Goal: Feedback & Contribution: Leave review/rating

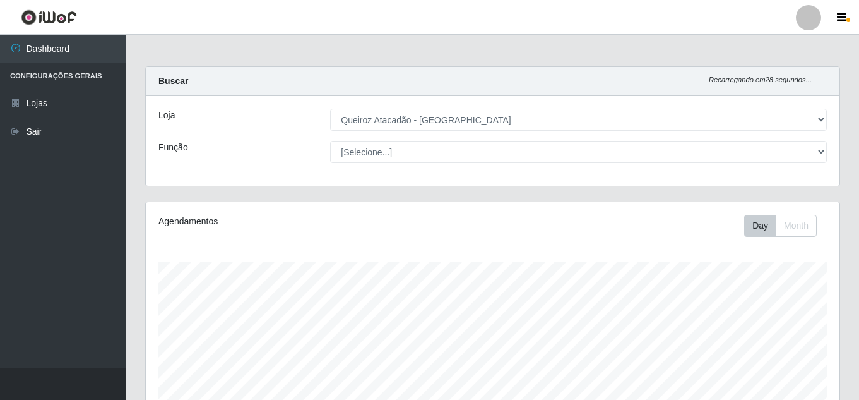
select select "225"
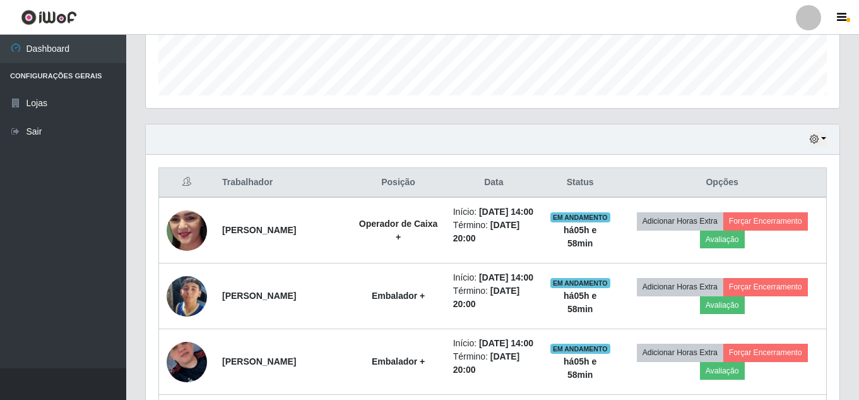
scroll to position [419, 0]
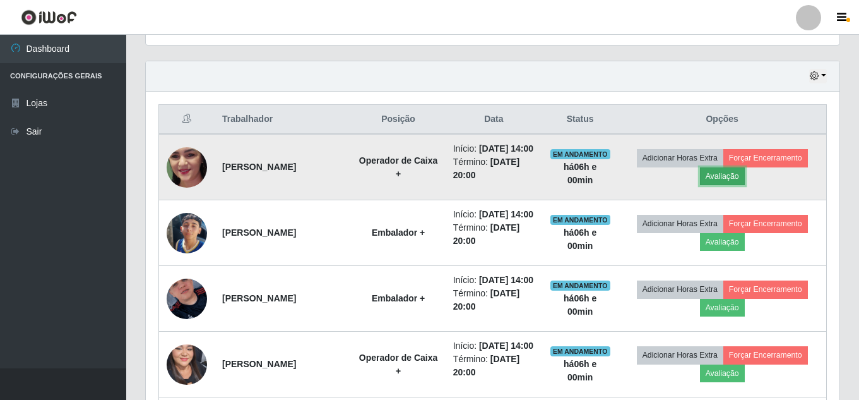
click at [741, 182] on button "Avaliação" at bounding box center [722, 176] width 45 height 18
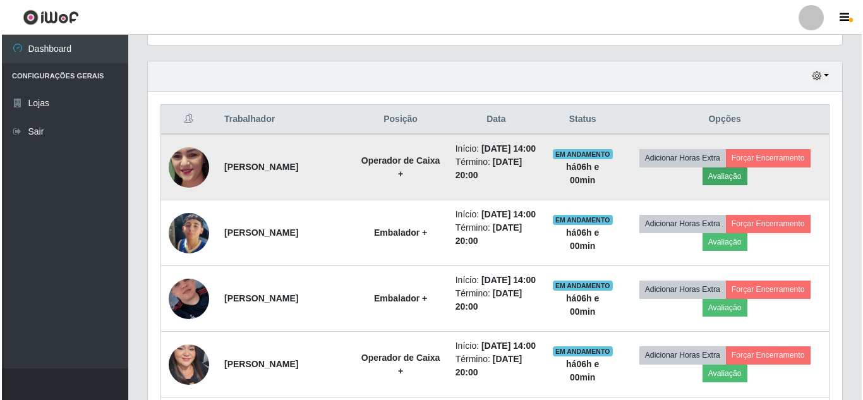
scroll to position [262, 688]
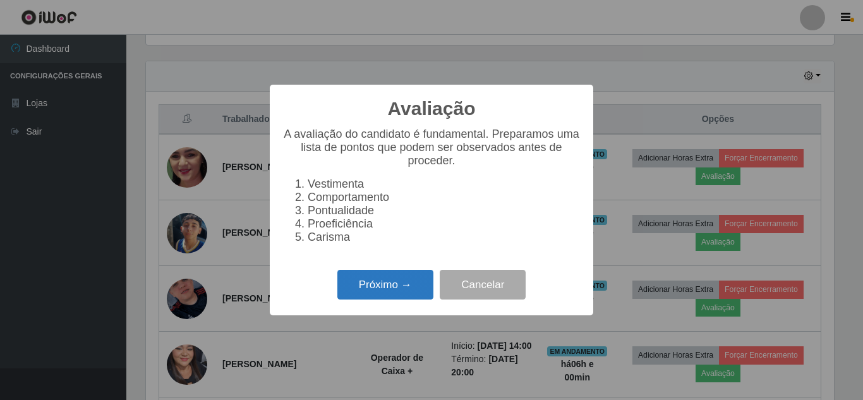
click at [375, 287] on button "Próximo →" at bounding box center [385, 285] width 96 height 30
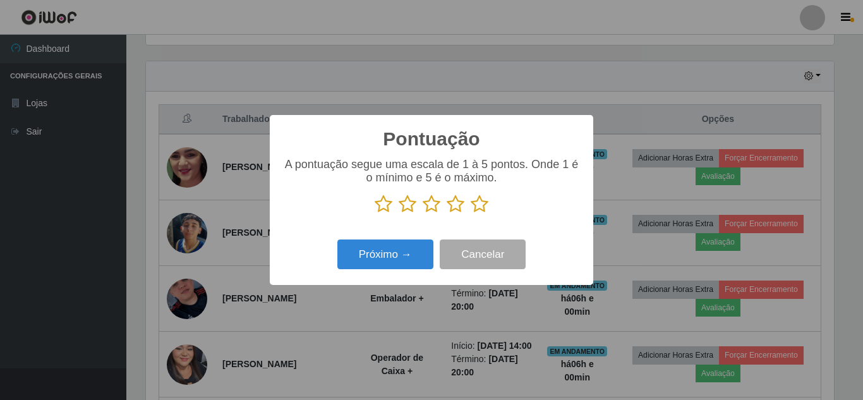
scroll to position [631222, 630796]
click at [478, 205] on icon at bounding box center [479, 203] width 18 height 19
click at [470, 213] on input "radio" at bounding box center [470, 213] width 0 height 0
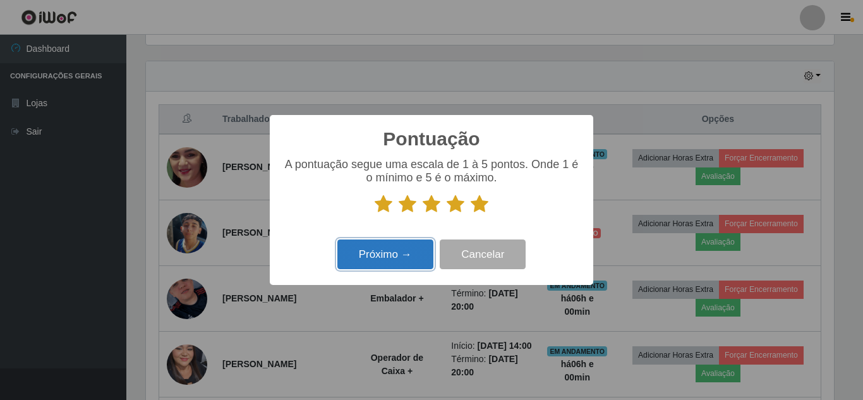
click at [404, 252] on button "Próximo →" at bounding box center [385, 254] width 96 height 30
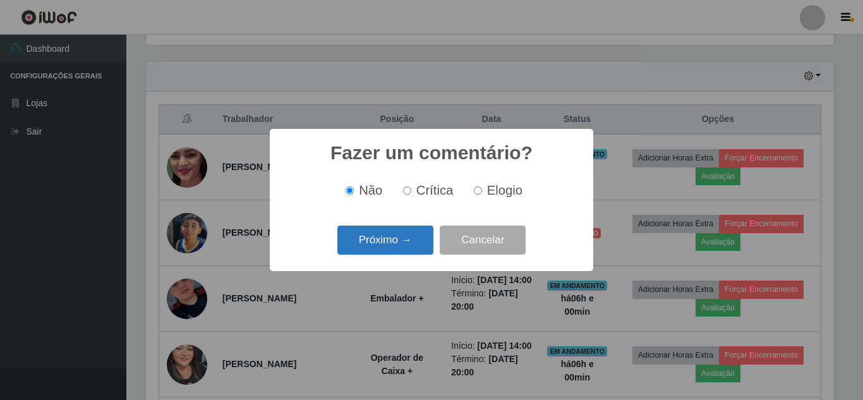
click at [410, 239] on button "Próximo →" at bounding box center [385, 240] width 96 height 30
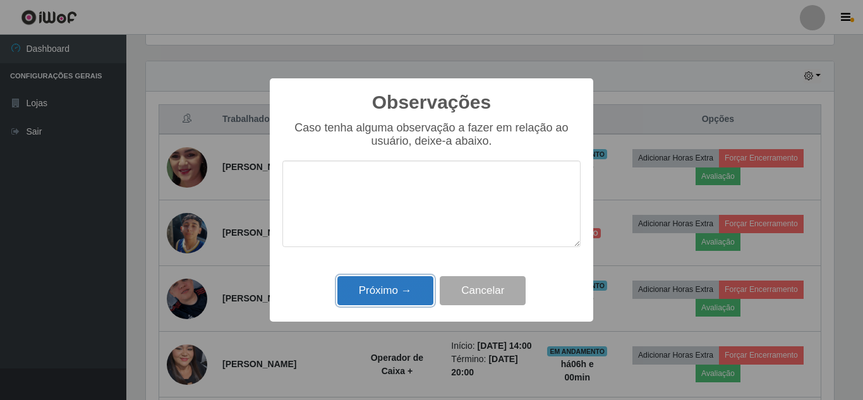
click at [398, 285] on button "Próximo →" at bounding box center [385, 291] width 96 height 30
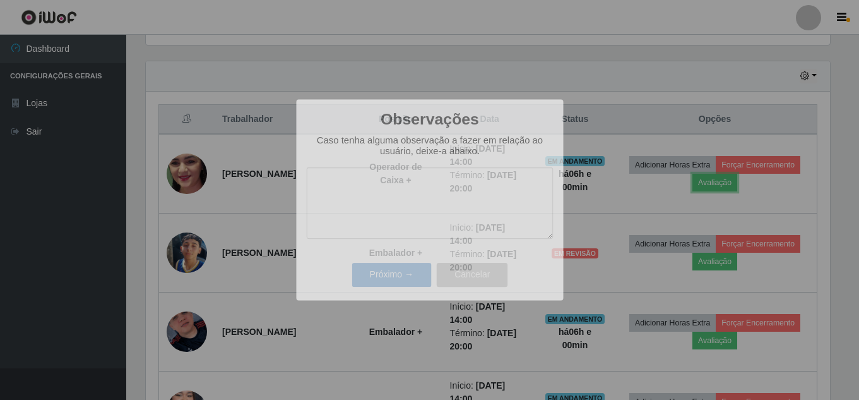
scroll to position [262, 694]
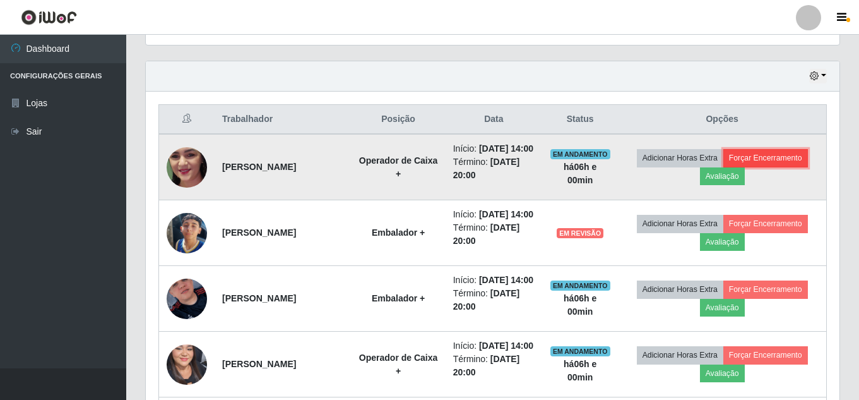
click at [789, 162] on button "Forçar Encerramento" at bounding box center [766, 158] width 85 height 18
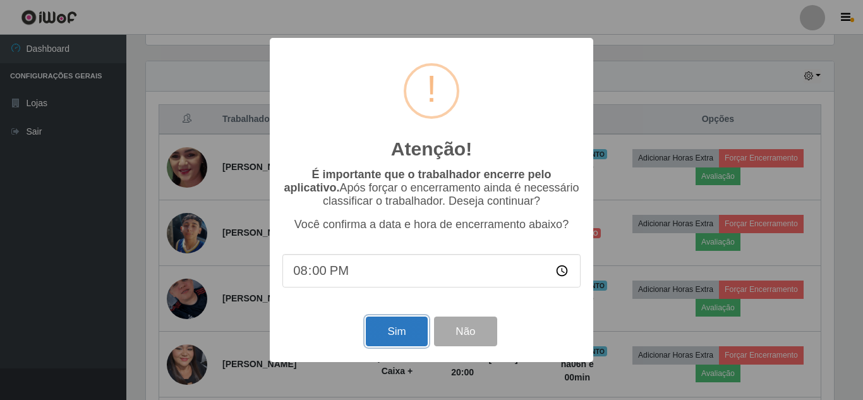
click at [412, 330] on button "Sim" at bounding box center [396, 331] width 61 height 30
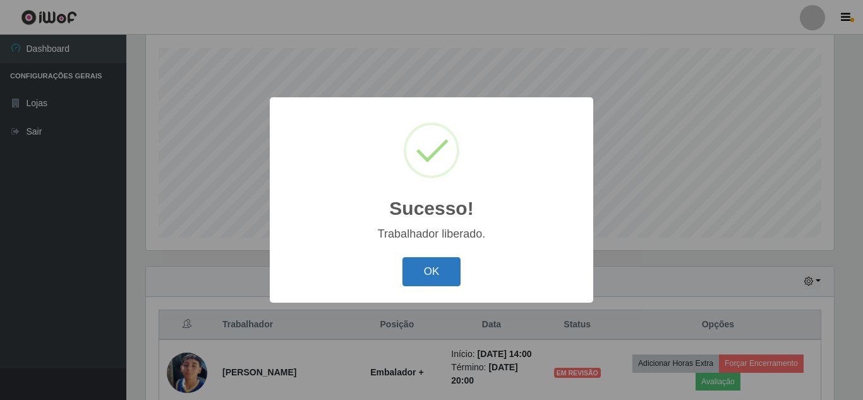
click at [436, 274] on button "OK" at bounding box center [431, 272] width 59 height 30
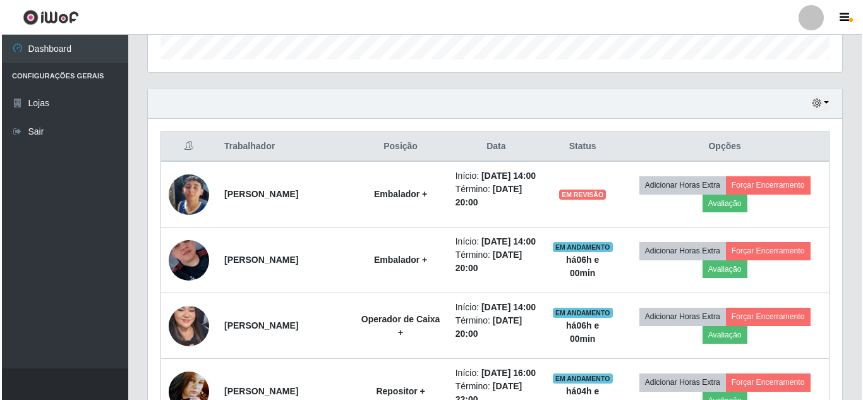
scroll to position [404, 0]
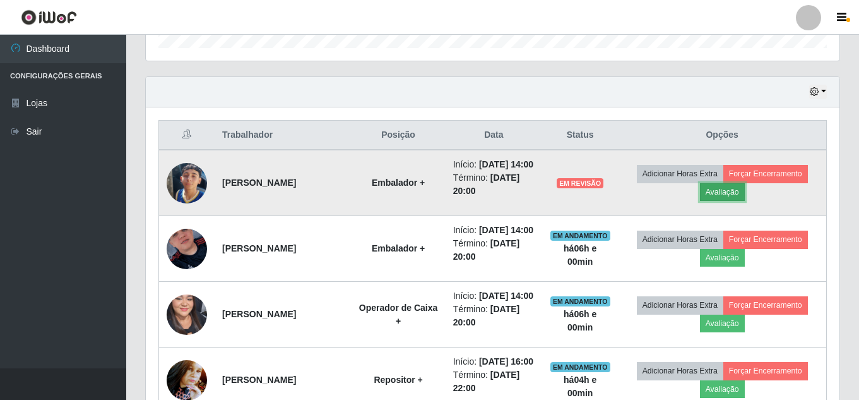
click at [732, 198] on button "Avaliação" at bounding box center [722, 192] width 45 height 18
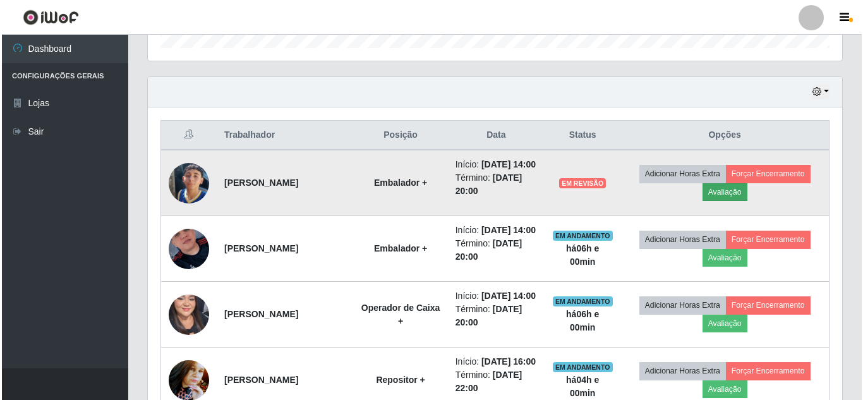
scroll to position [262, 688]
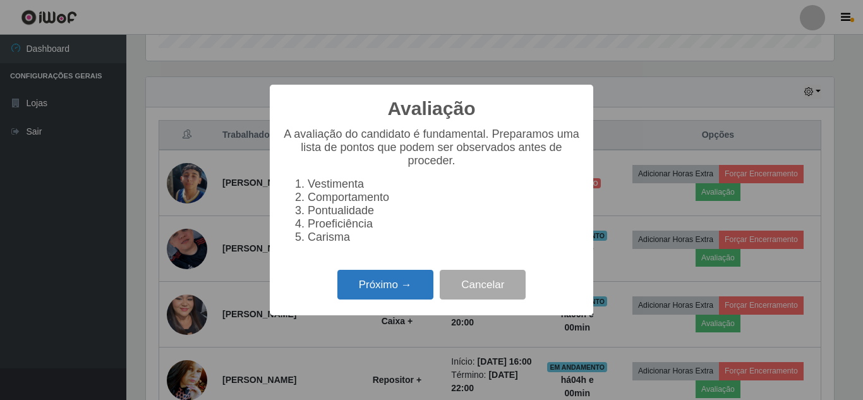
click at [403, 287] on button "Próximo →" at bounding box center [385, 285] width 96 height 30
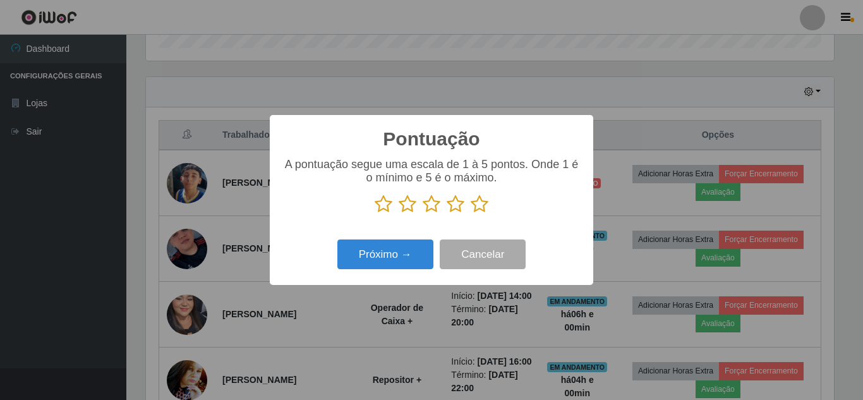
scroll to position [631222, 630796]
click at [477, 201] on icon at bounding box center [479, 203] width 18 height 19
click at [470, 213] on input "radio" at bounding box center [470, 213] width 0 height 0
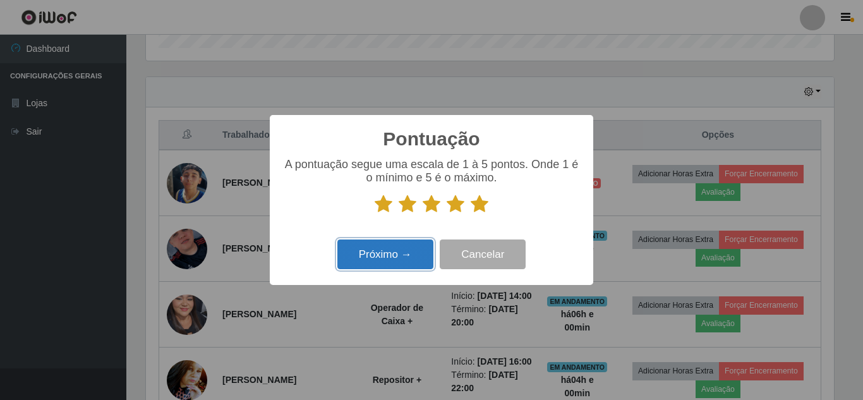
click at [395, 259] on button "Próximo →" at bounding box center [385, 254] width 96 height 30
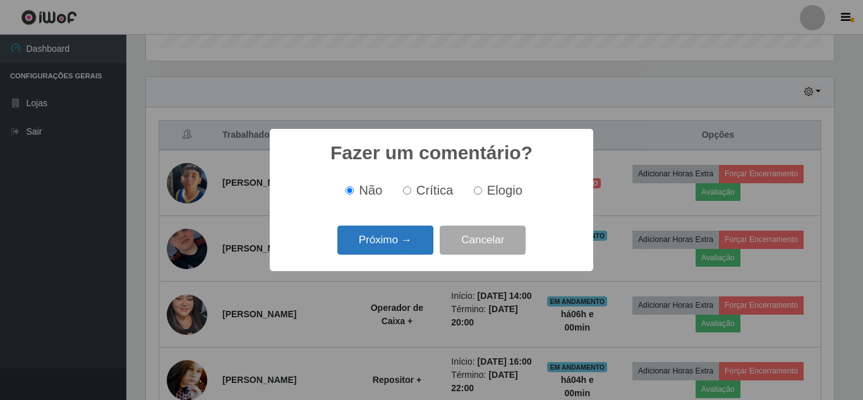
click at [405, 245] on button "Próximo →" at bounding box center [385, 240] width 96 height 30
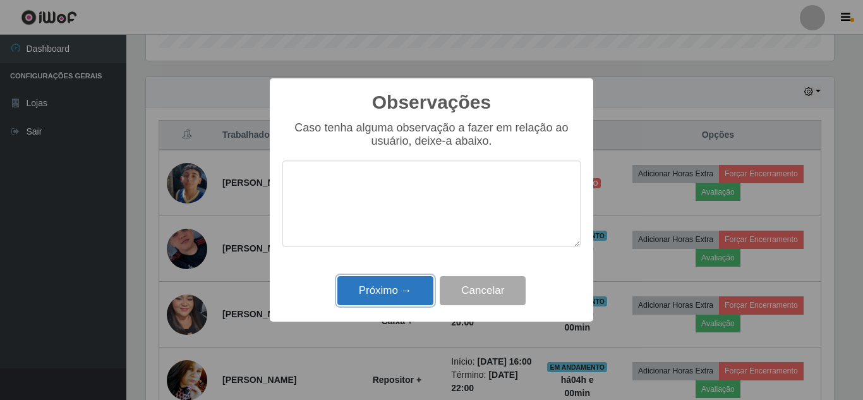
click at [387, 284] on button "Próximo →" at bounding box center [385, 291] width 96 height 30
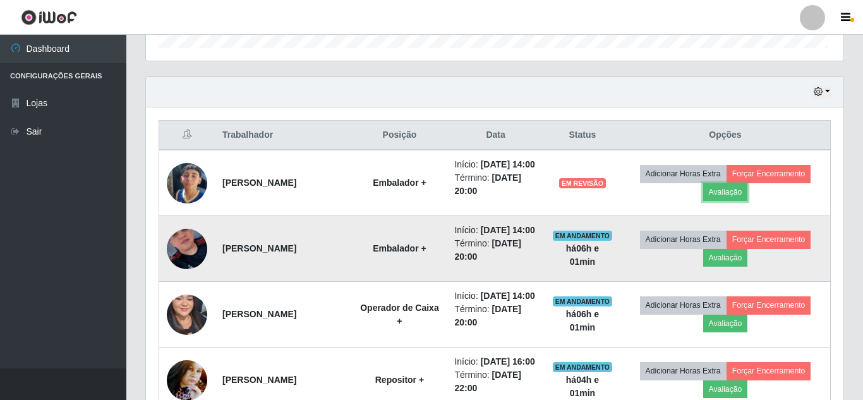
scroll to position [262, 694]
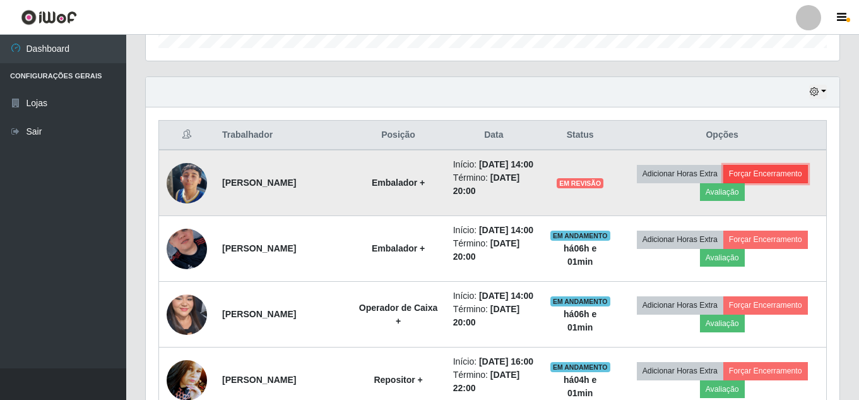
click at [805, 181] on button "Forçar Encerramento" at bounding box center [766, 174] width 85 height 18
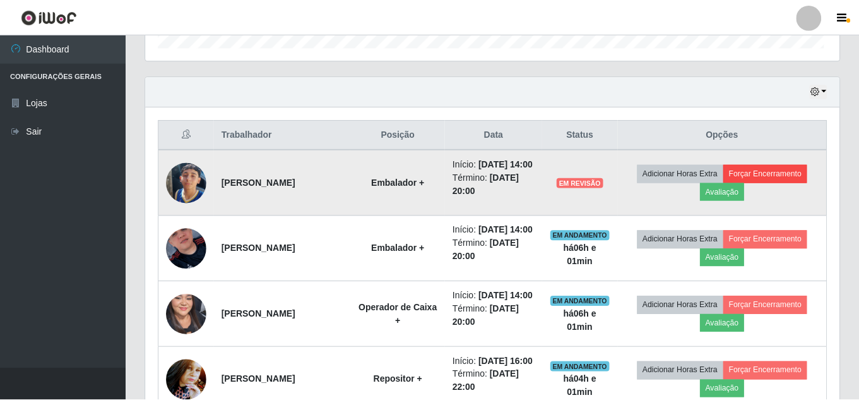
scroll to position [262, 688]
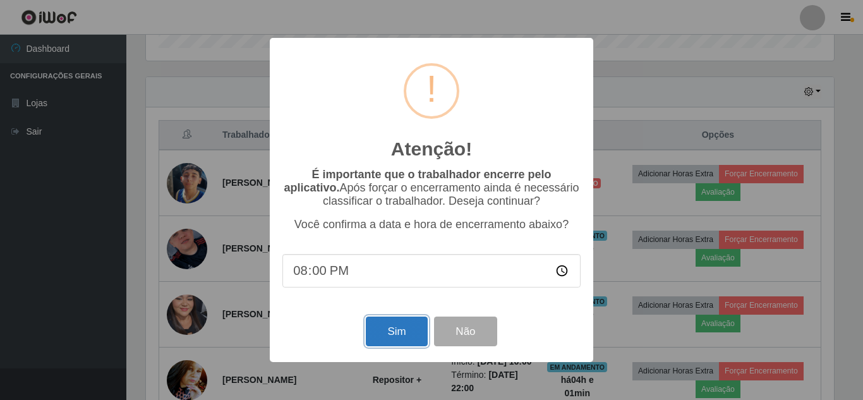
click at [405, 337] on button "Sim" at bounding box center [396, 331] width 61 height 30
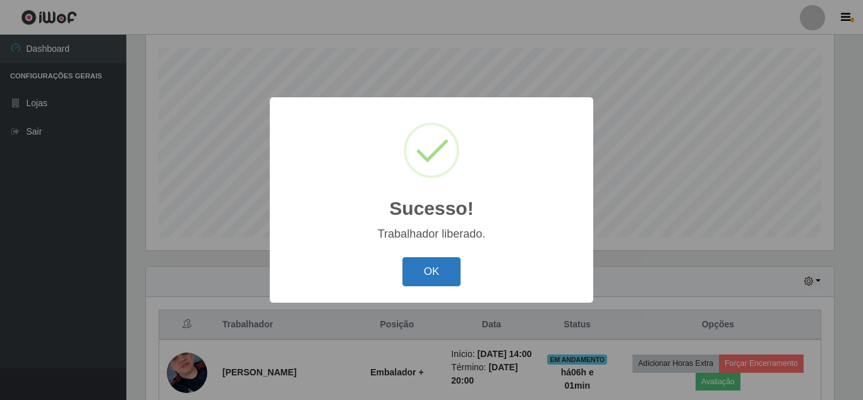
click at [438, 268] on button "OK" at bounding box center [431, 272] width 59 height 30
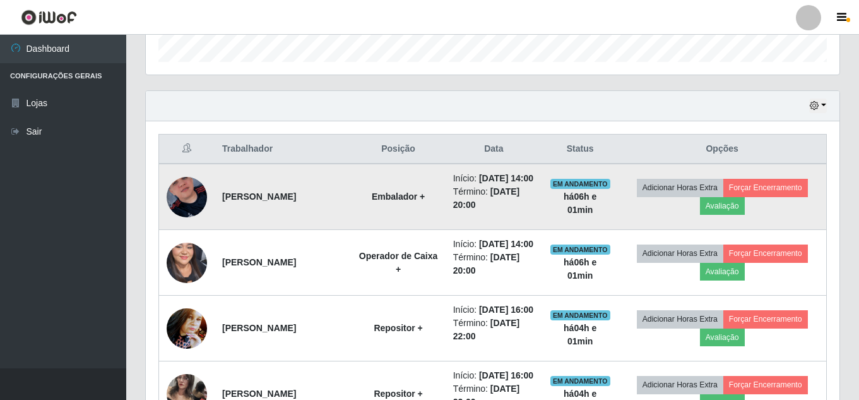
scroll to position [0, 0]
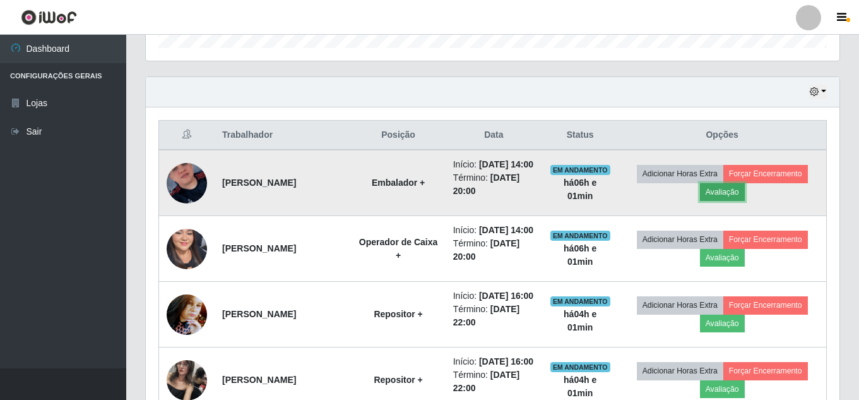
click at [720, 199] on button "Avaliação" at bounding box center [722, 192] width 45 height 18
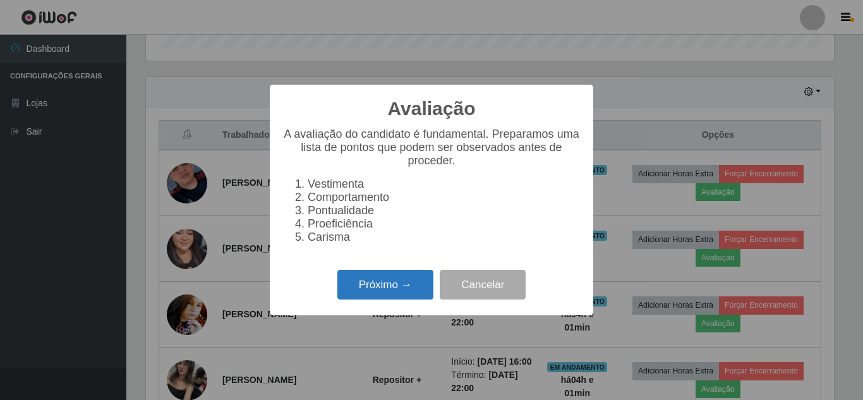
click at [425, 293] on button "Próximo →" at bounding box center [385, 285] width 96 height 30
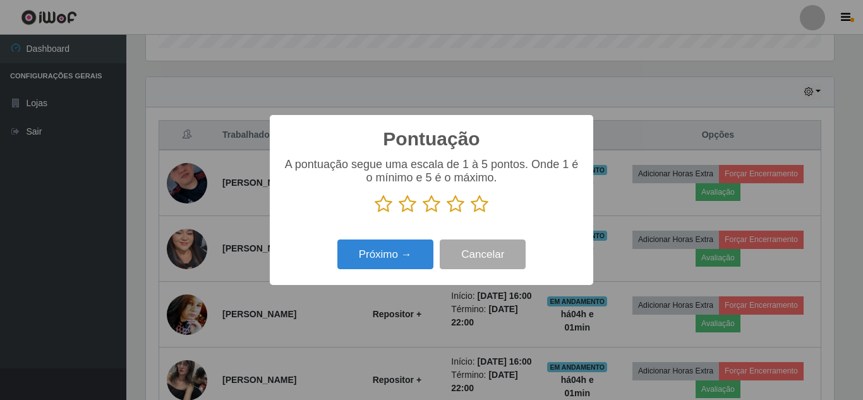
click at [481, 204] on icon at bounding box center [479, 203] width 18 height 19
click at [470, 213] on input "radio" at bounding box center [470, 213] width 0 height 0
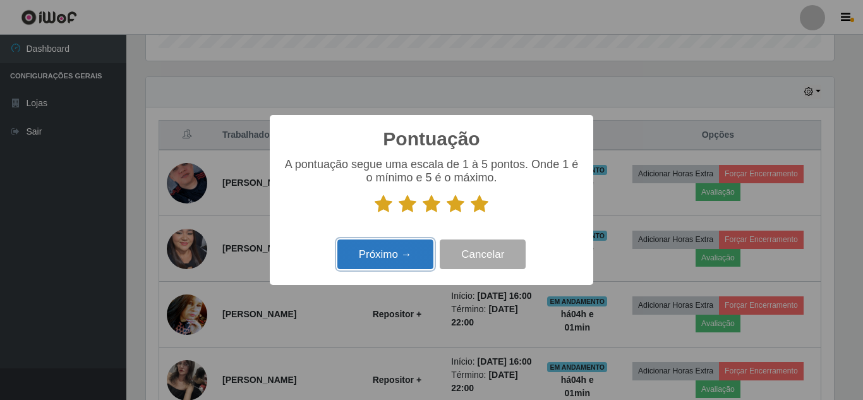
click at [409, 258] on button "Próximo →" at bounding box center [385, 254] width 96 height 30
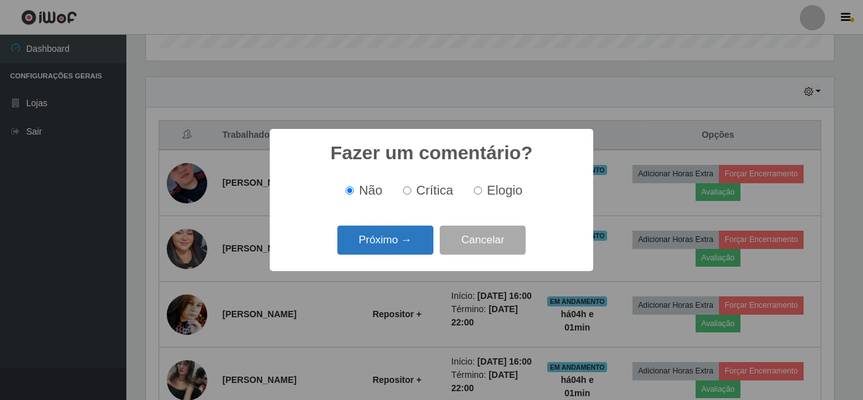
click at [419, 242] on button "Próximo →" at bounding box center [385, 240] width 96 height 30
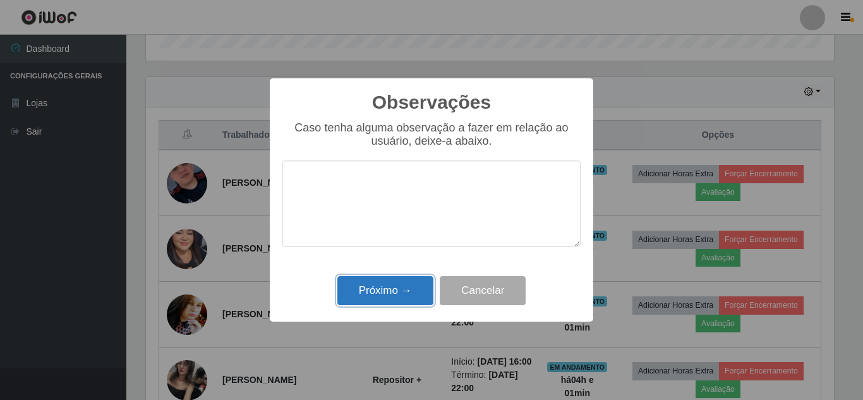
click at [402, 302] on button "Próximo →" at bounding box center [385, 291] width 96 height 30
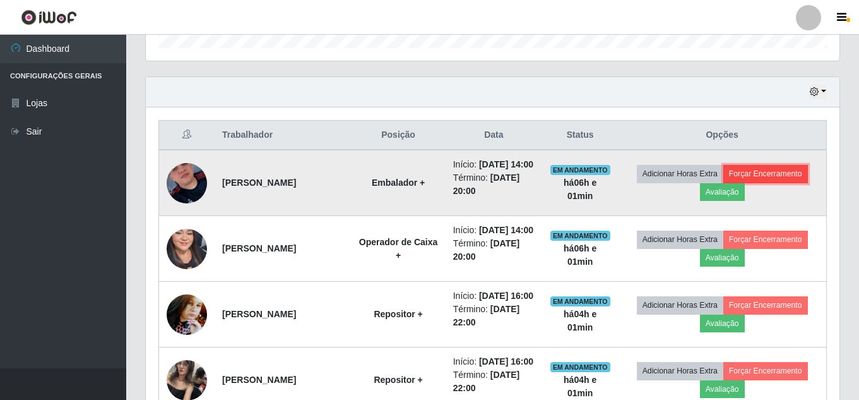
click at [792, 180] on button "Forçar Encerramento" at bounding box center [766, 174] width 85 height 18
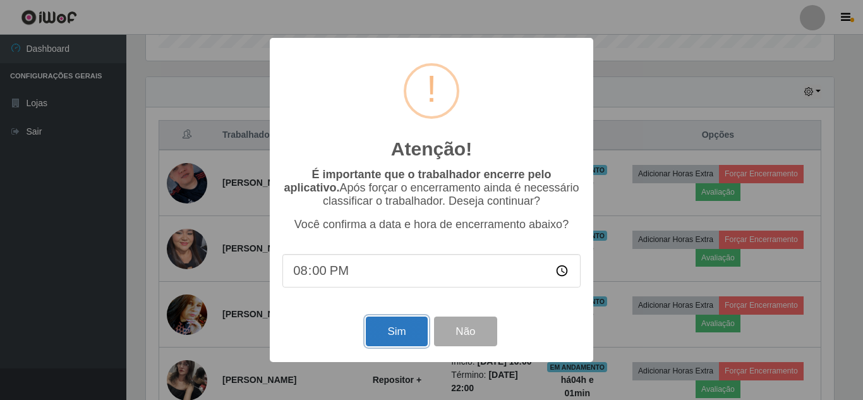
click at [399, 336] on button "Sim" at bounding box center [396, 331] width 61 height 30
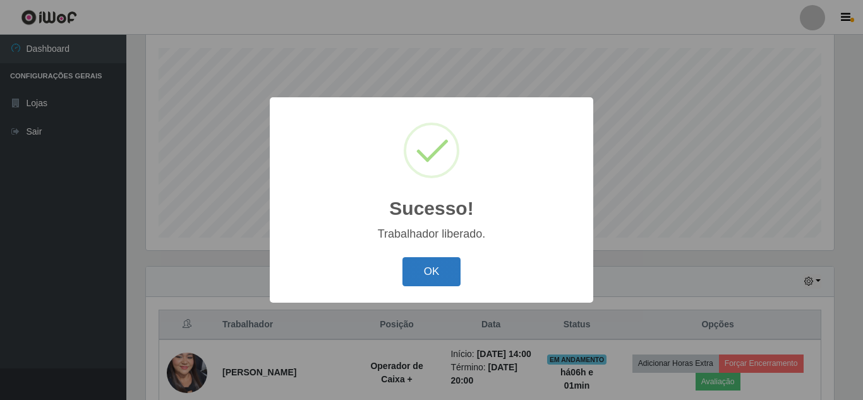
click at [435, 276] on button "OK" at bounding box center [431, 272] width 59 height 30
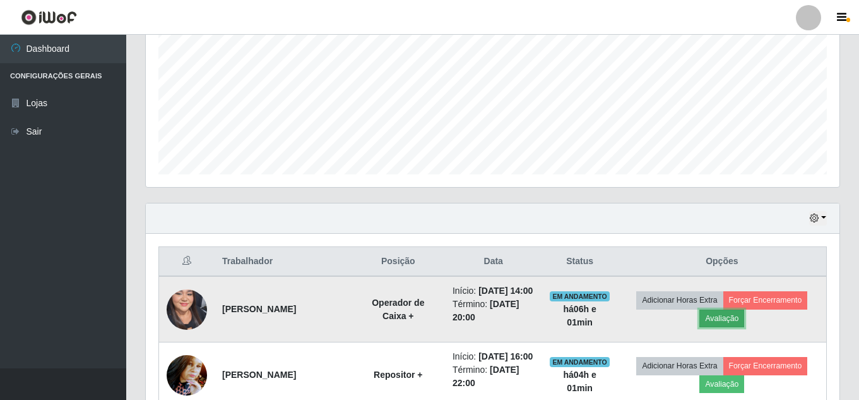
click at [720, 326] on button "Avaliação" at bounding box center [722, 318] width 45 height 18
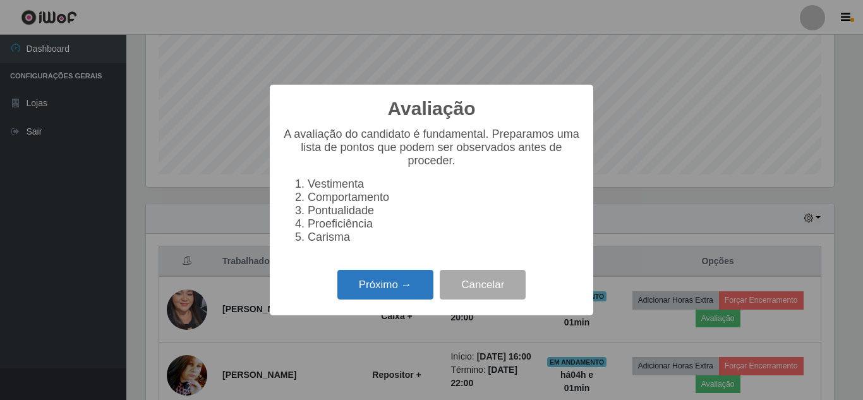
click at [381, 294] on button "Próximo →" at bounding box center [385, 285] width 96 height 30
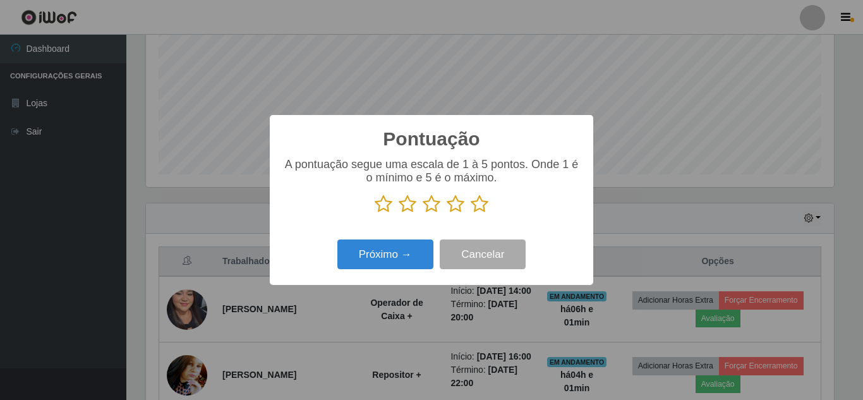
click at [481, 203] on icon at bounding box center [479, 203] width 18 height 19
click at [470, 213] on input "radio" at bounding box center [470, 213] width 0 height 0
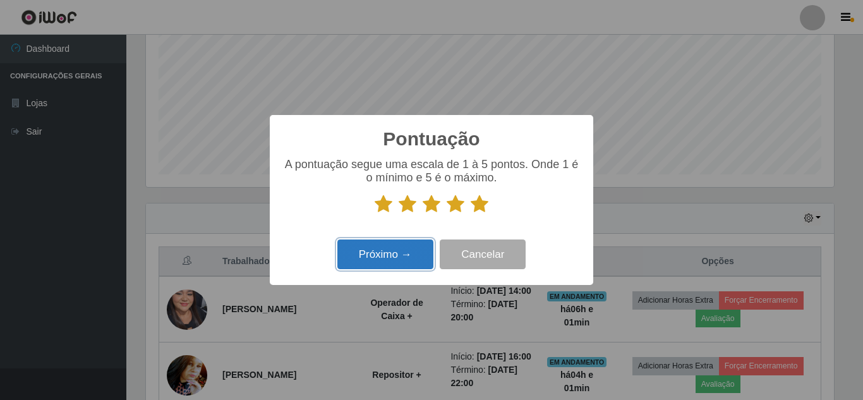
click at [422, 255] on button "Próximo →" at bounding box center [385, 254] width 96 height 30
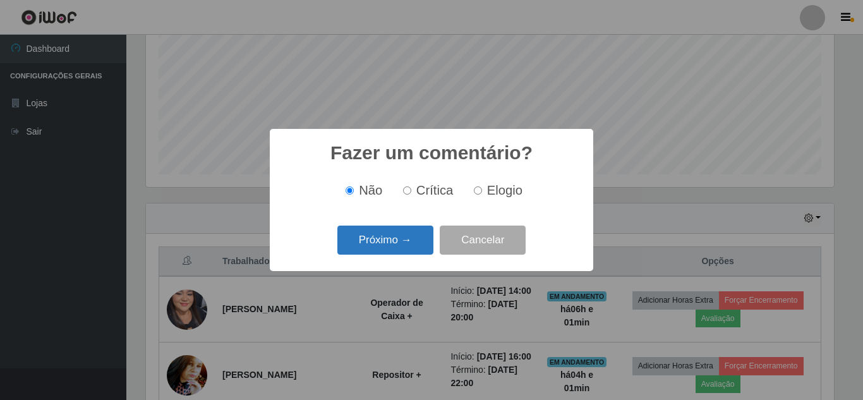
click at [414, 244] on button "Próximo →" at bounding box center [385, 240] width 96 height 30
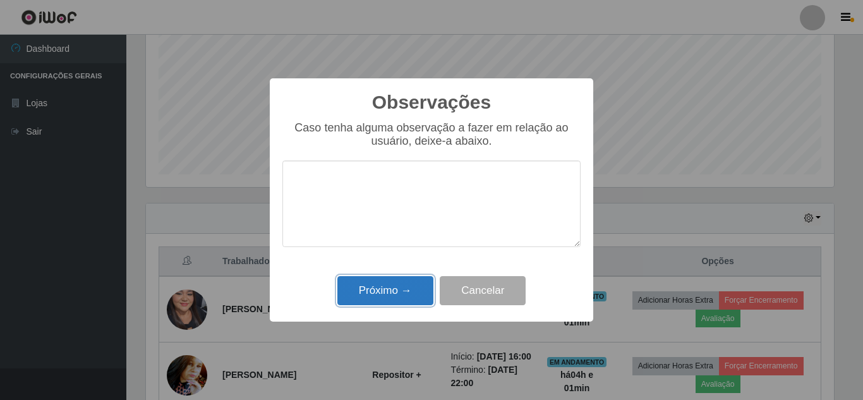
click at [418, 297] on button "Próximo →" at bounding box center [385, 291] width 96 height 30
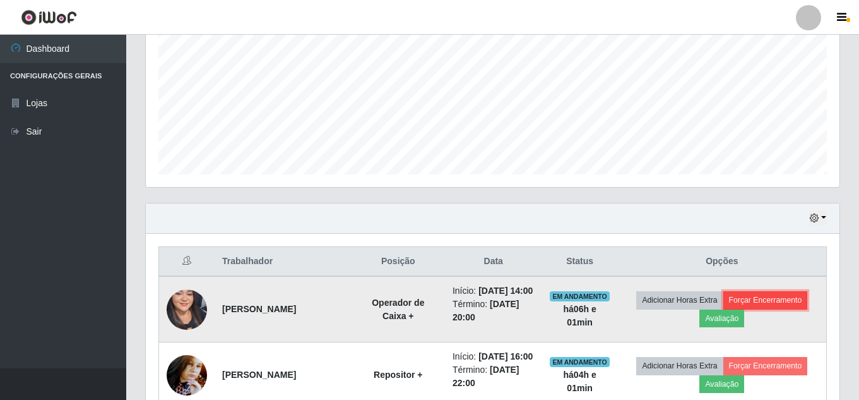
click at [757, 302] on button "Forçar Encerramento" at bounding box center [766, 300] width 85 height 18
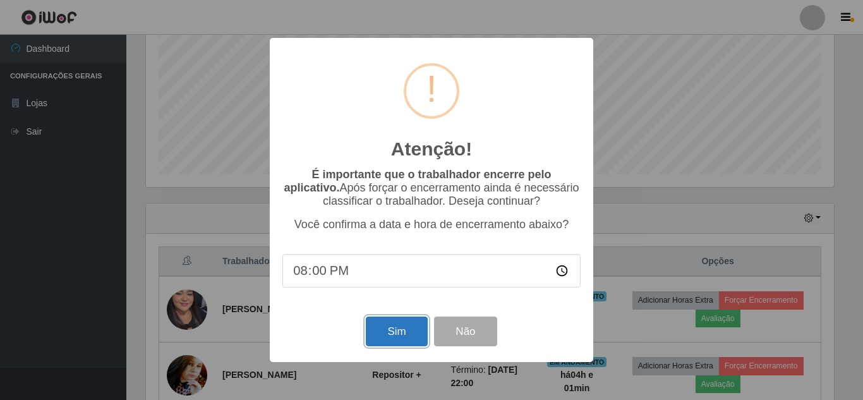
click at [397, 330] on button "Sim" at bounding box center [396, 331] width 61 height 30
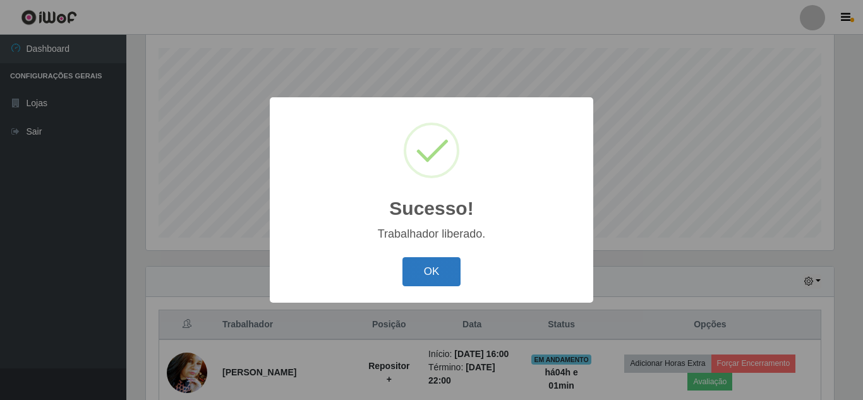
click at [442, 279] on button "OK" at bounding box center [431, 272] width 59 height 30
